Goal: Find specific page/section: Find specific page/section

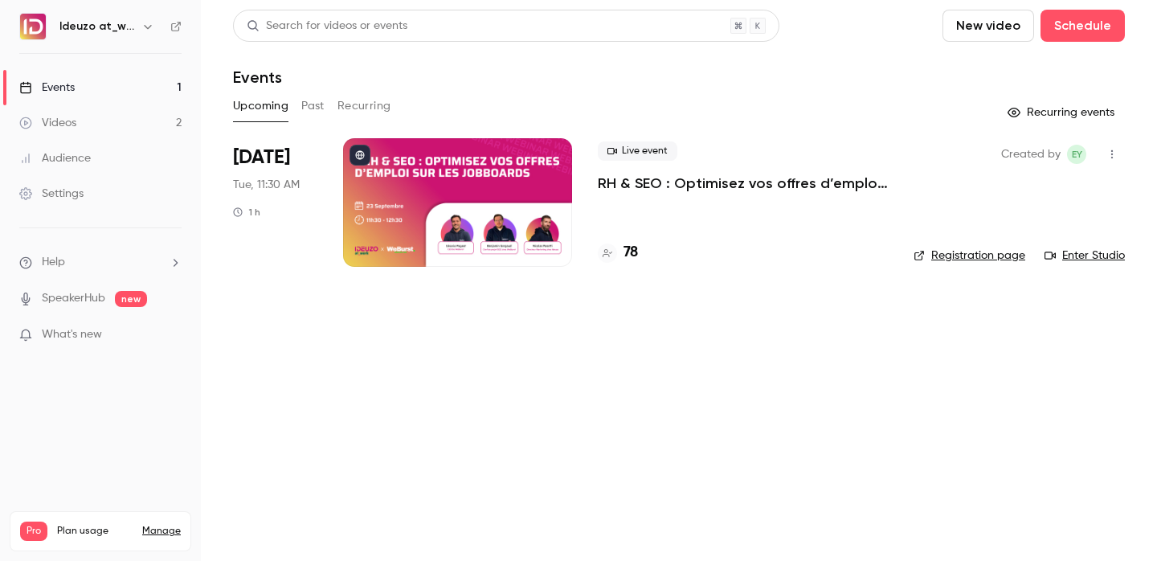
click at [633, 259] on h4 "78" at bounding box center [631, 253] width 14 height 22
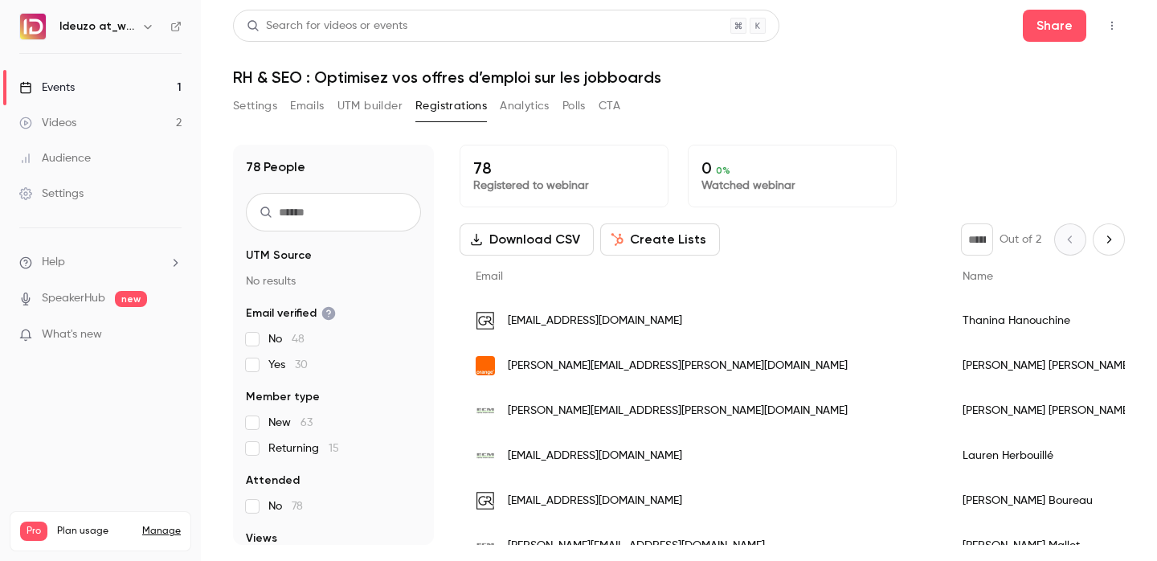
click at [62, 91] on div "Events" at bounding box center [46, 88] width 55 height 16
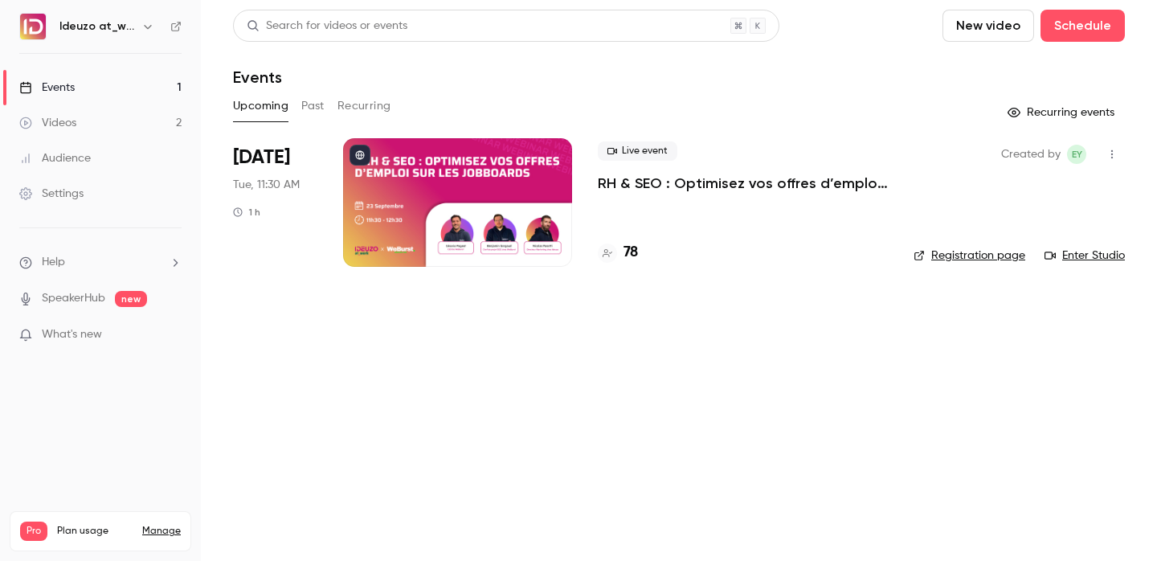
click at [630, 263] on h4 "78" at bounding box center [631, 253] width 14 height 22
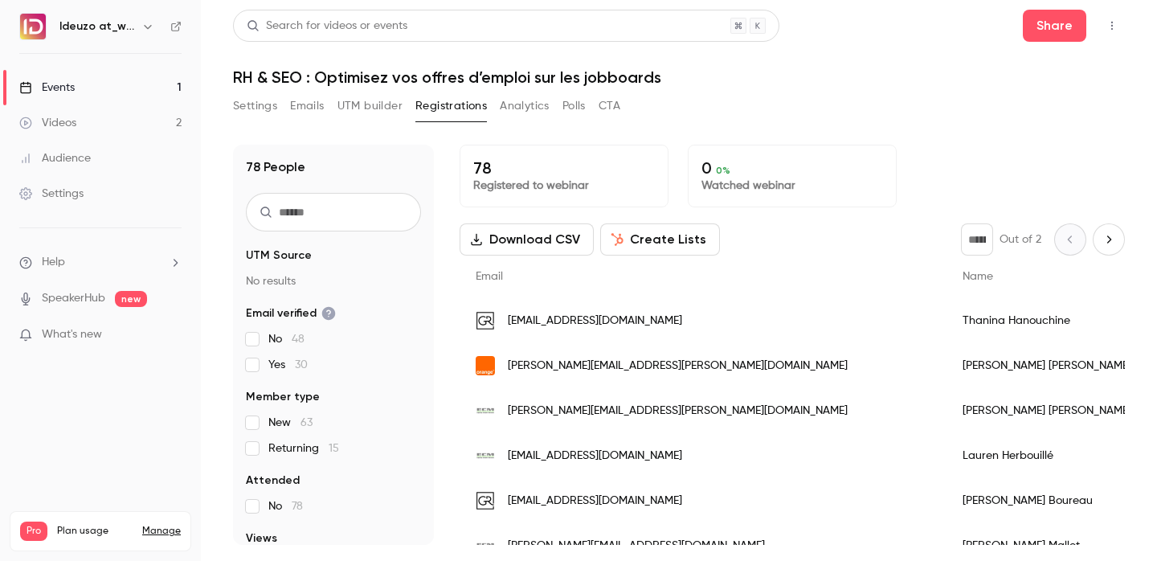
click at [107, 103] on link "Events 1" at bounding box center [100, 87] width 201 height 35
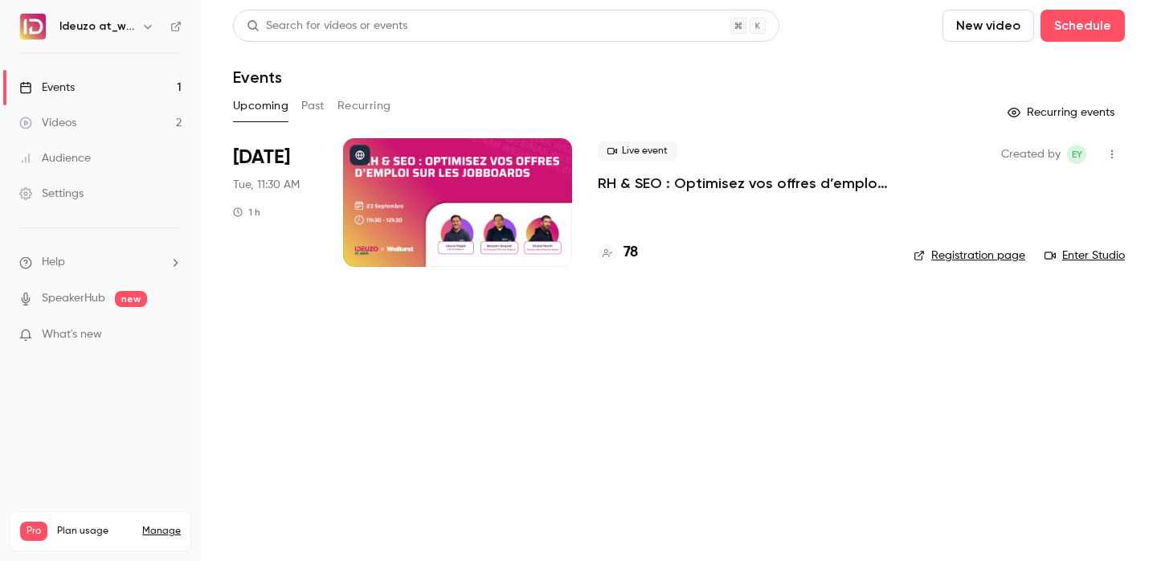
click at [96, 95] on link "Events 1" at bounding box center [100, 87] width 201 height 35
click at [945, 259] on link "Registration page" at bounding box center [970, 256] width 112 height 16
click at [633, 245] on h4 "79" at bounding box center [631, 253] width 15 height 22
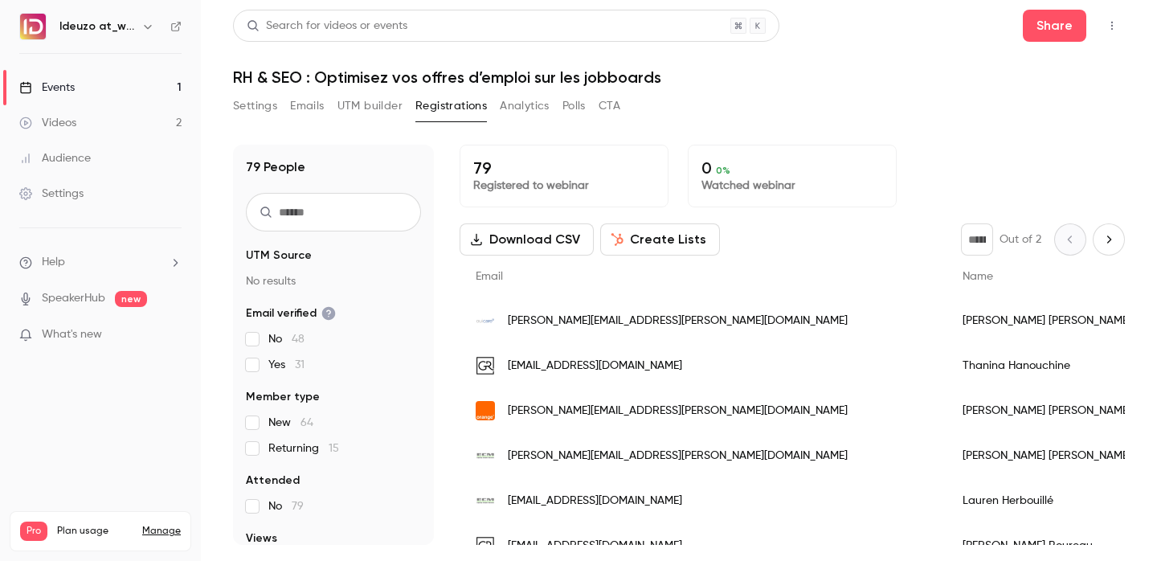
click at [137, 75] on link "Events 1" at bounding box center [100, 87] width 201 height 35
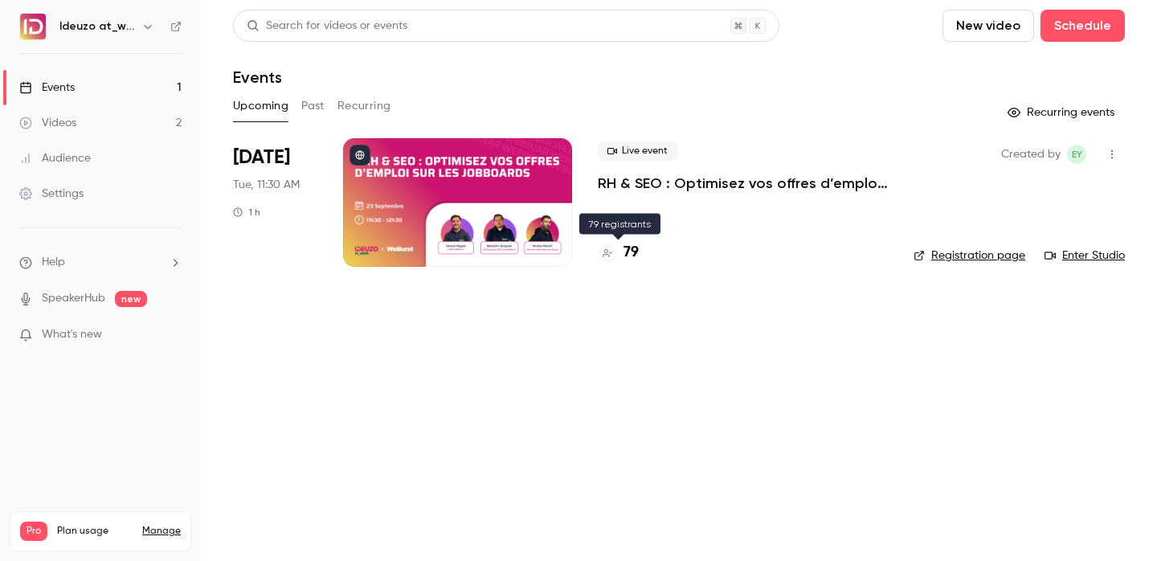
click at [632, 251] on h4 "79" at bounding box center [631, 253] width 15 height 22
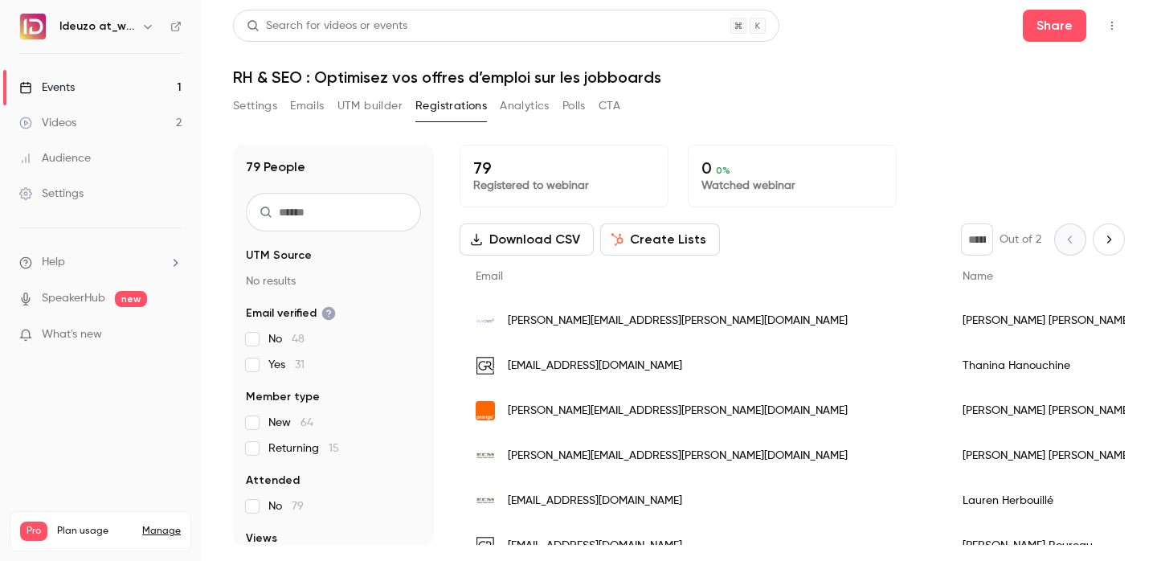
click at [135, 83] on link "Events 1" at bounding box center [100, 87] width 201 height 35
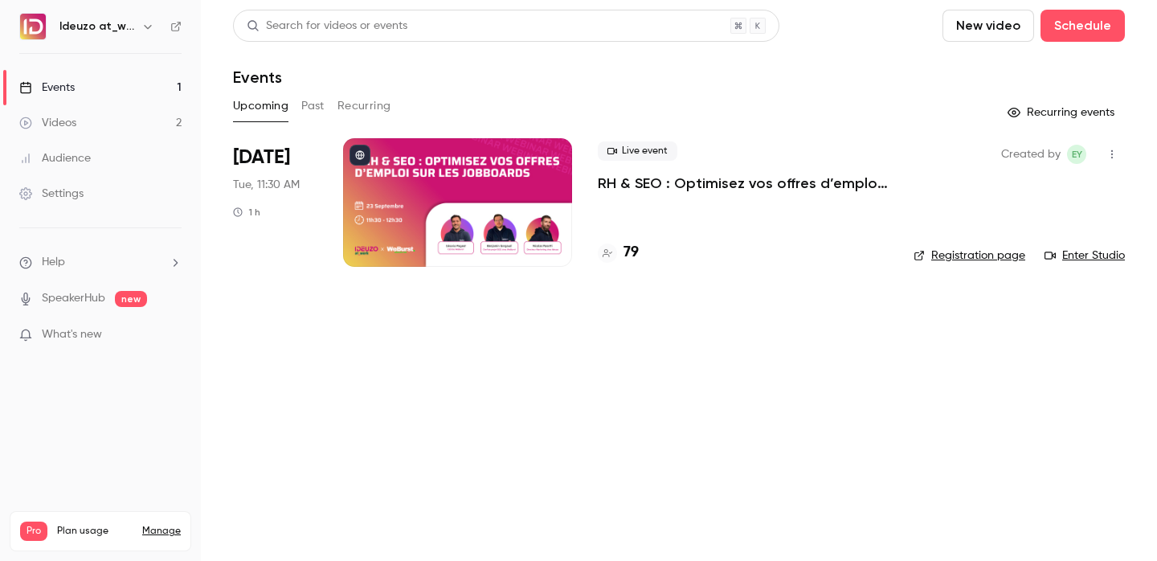
click at [639, 255] on div "79" at bounding box center [743, 253] width 290 height 22
click at [632, 254] on h4 "79" at bounding box center [631, 253] width 15 height 22
